Goal: Information Seeking & Learning: Learn about a topic

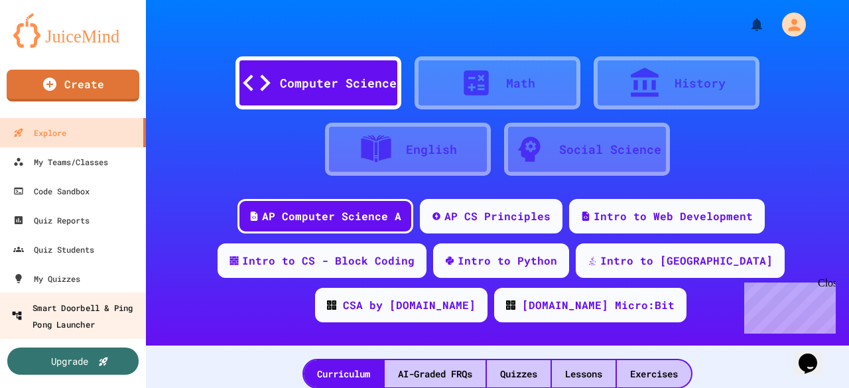
click at [78, 311] on div "Smart Doorbell & Ping Pong Launcher" at bounding box center [76, 315] width 131 height 32
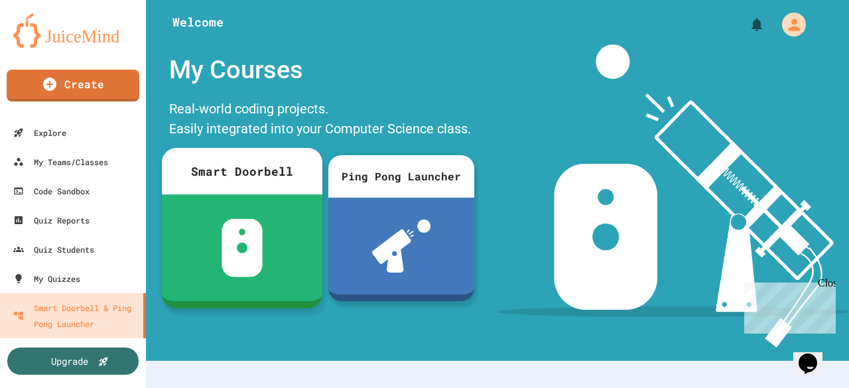
click at [274, 238] on div at bounding box center [242, 247] width 160 height 107
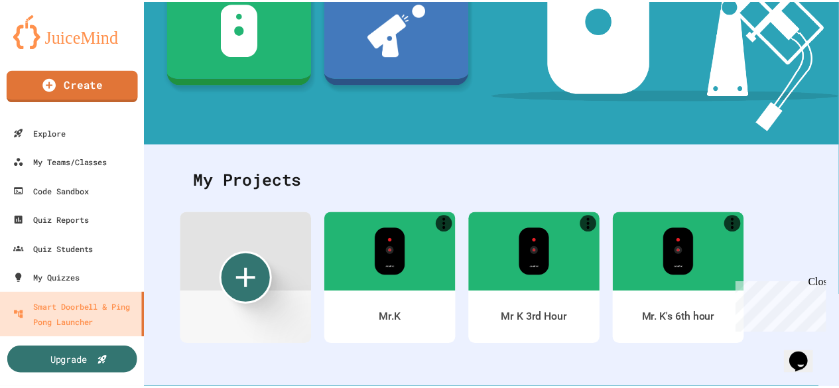
scroll to position [226, 0]
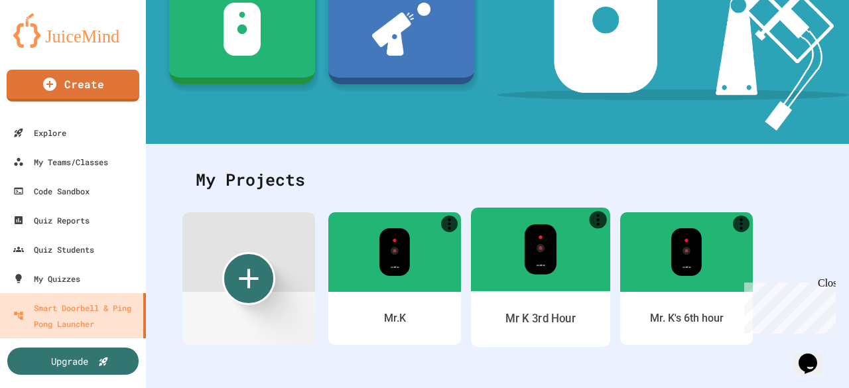
click at [545, 280] on div at bounding box center [540, 249] width 139 height 84
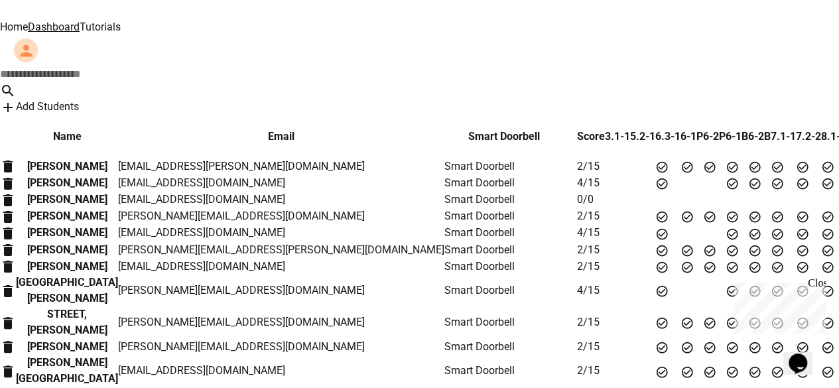
scroll to position [151, 0]
